Goal: Transaction & Acquisition: Book appointment/travel/reservation

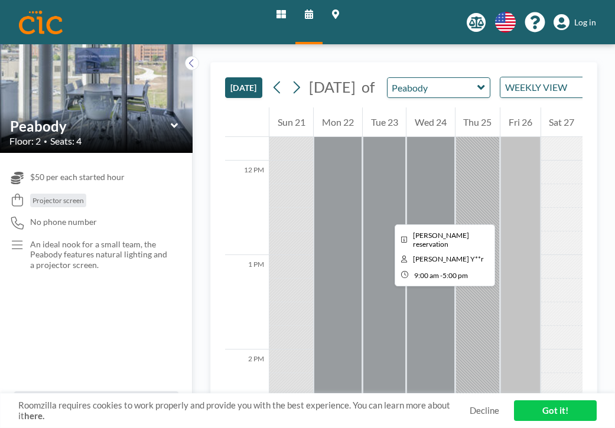
scroll to position [1114, 0]
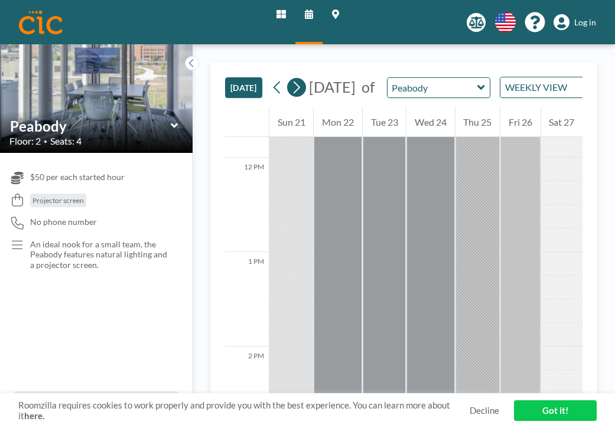
click at [294, 82] on icon at bounding box center [297, 88] width 6 height 12
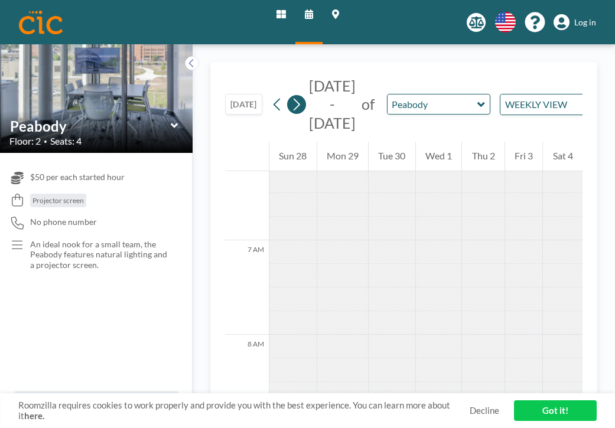
scroll to position [595, 0]
click at [294, 99] on icon at bounding box center [297, 105] width 6 height 12
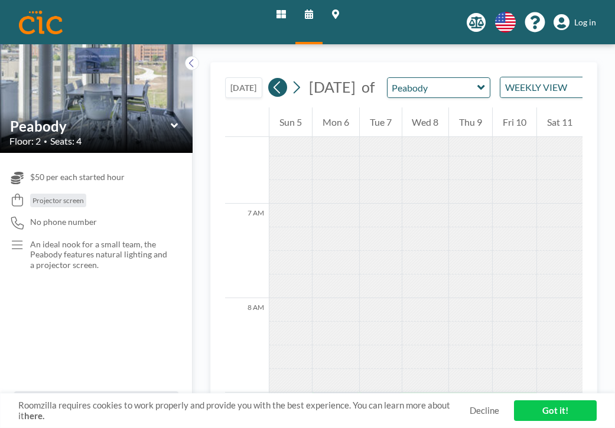
click at [272, 79] on icon at bounding box center [277, 88] width 11 height 18
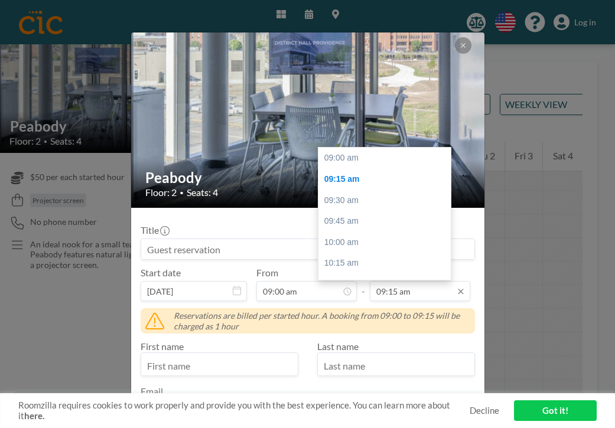
scroll to position [19, 0]
click at [396, 281] on input "09:15 am" at bounding box center [420, 291] width 100 height 20
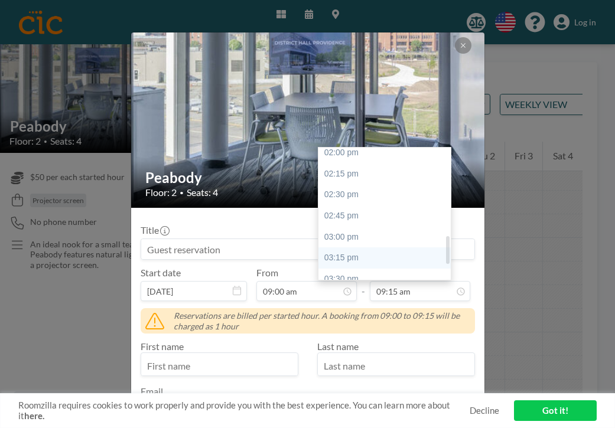
scroll to position [427, 0]
click at [351, 310] on div "04:00 pm" at bounding box center [384, 320] width 132 height 21
type input "04:00 pm"
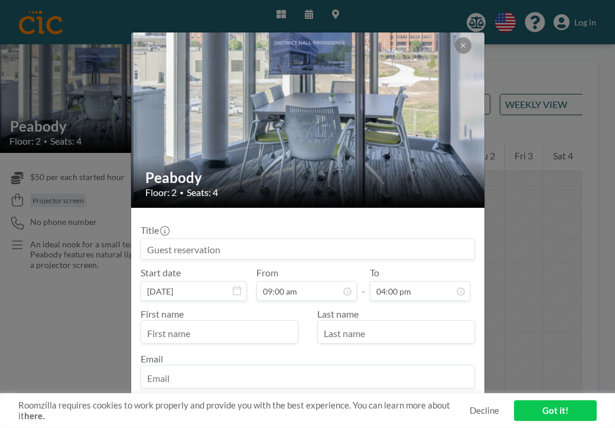
click at [269, 323] on input "text" at bounding box center [219, 333] width 157 height 20
type input "Caitlin"
type input "[PERSON_NAME]"
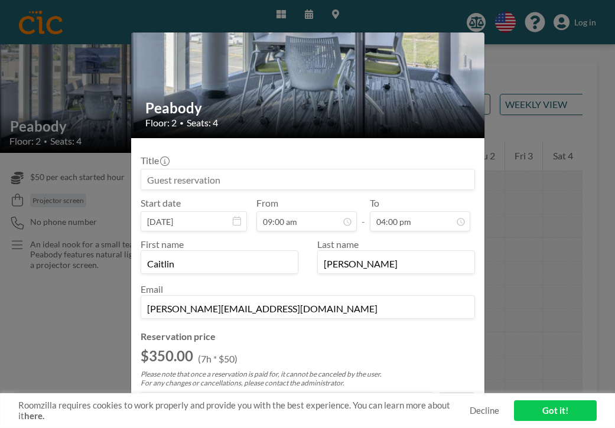
scroll to position [74, 0]
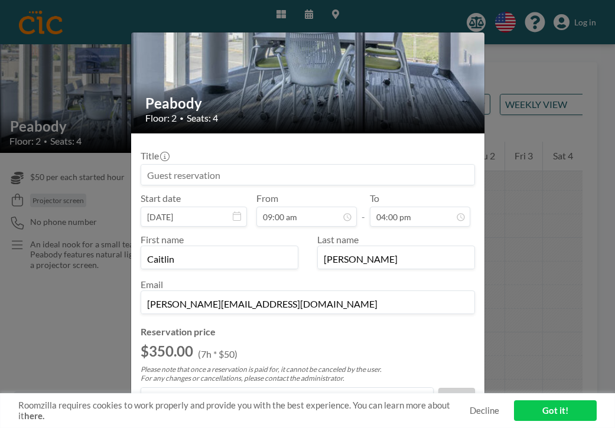
type input "[PERSON_NAME][EMAIL_ADDRESS][DOMAIN_NAME]"
click at [151, 419] on input "Title" at bounding box center [148, 423] width 8 height 8
checkbox input "true"
click at [235, 165] on input at bounding box center [307, 175] width 333 height 20
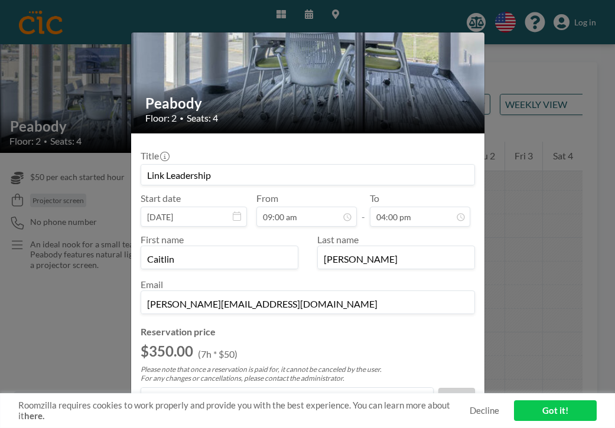
type input "Link Leadership"
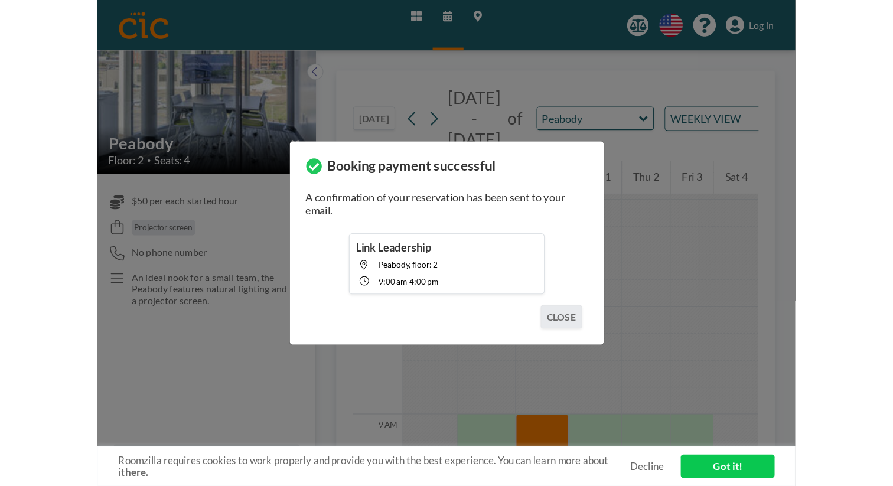
scroll to position [672, 0]
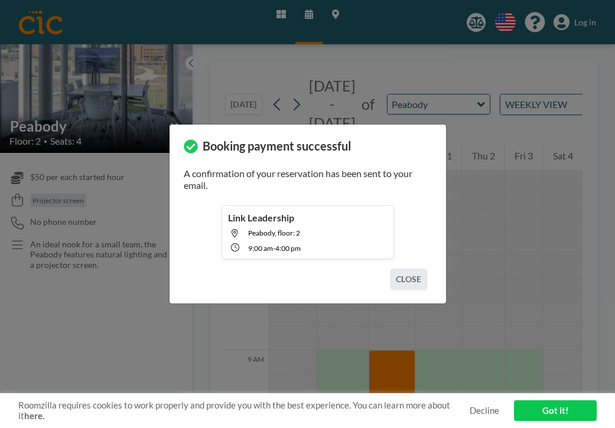
click at [79, 50] on div "Booking payment successful A confirmation of your reservation has been sent to …" at bounding box center [307, 214] width 615 height 428
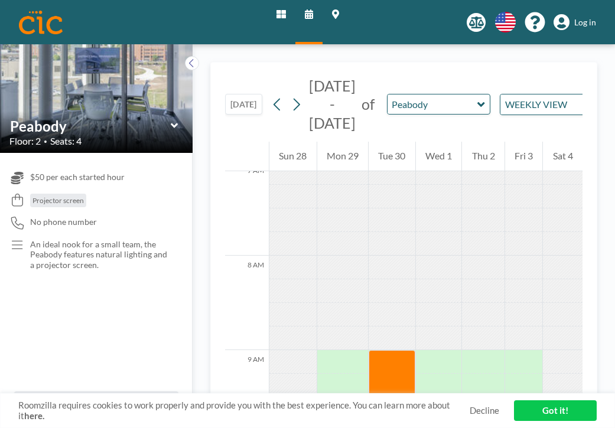
click at [171, 120] on icon at bounding box center [175, 126] width 8 height 12
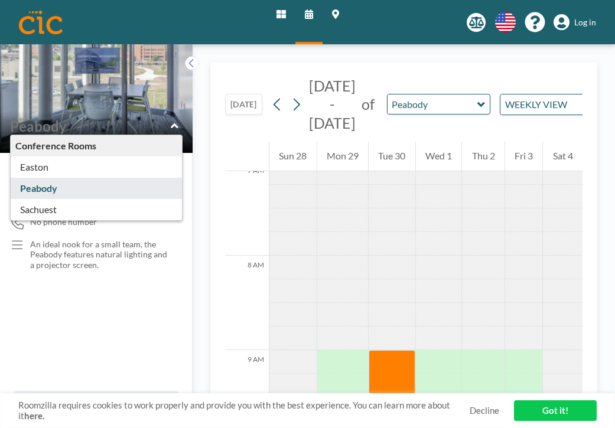
type input "Peabody"
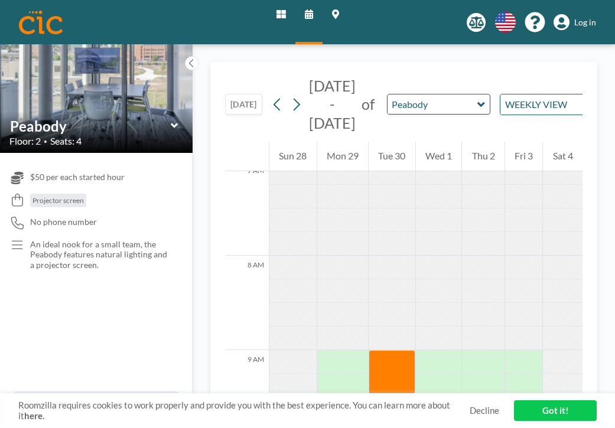
click at [32, 14] on img at bounding box center [41, 23] width 44 height 24
click at [40, 18] on img at bounding box center [41, 23] width 44 height 24
